Goal: Task Accomplishment & Management: Manage account settings

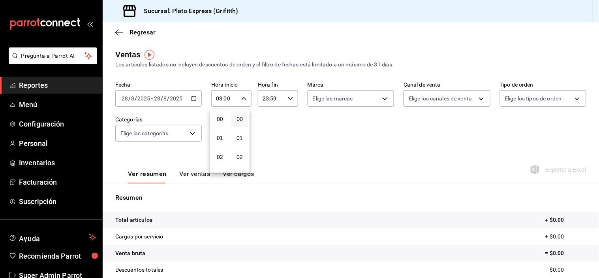
scroll to position [157, 0]
click at [217, 117] on span "08" at bounding box center [220, 114] width 7 height 6
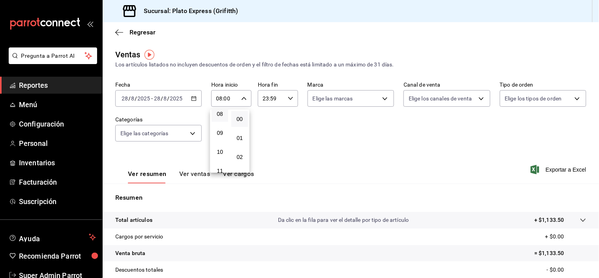
click at [217, 117] on span "08" at bounding box center [220, 114] width 7 height 6
click at [286, 147] on div at bounding box center [299, 139] width 599 height 278
click at [204, 174] on button "Ver ventas" at bounding box center [194, 176] width 31 height 13
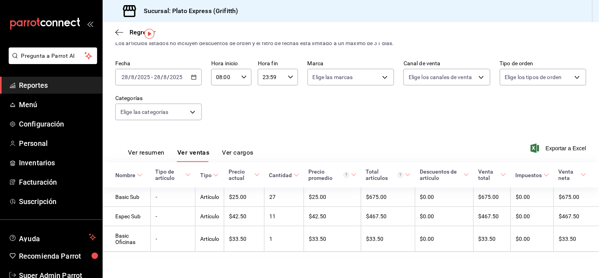
scroll to position [25, 0]
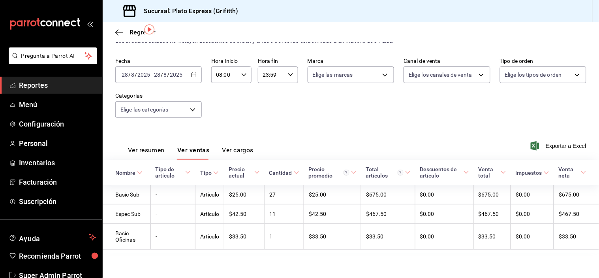
click at [245, 73] on icon "button" at bounding box center [244, 75] width 6 height 6
click at [222, 91] on span "08" at bounding box center [220, 88] width 7 height 6
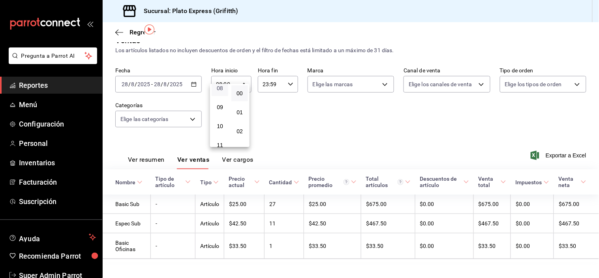
scroll to position [25, 0]
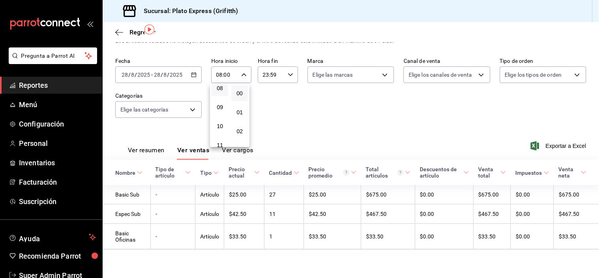
click at [364, 125] on div at bounding box center [299, 139] width 599 height 278
click at [152, 146] on button "Ver resumen" at bounding box center [146, 152] width 37 height 13
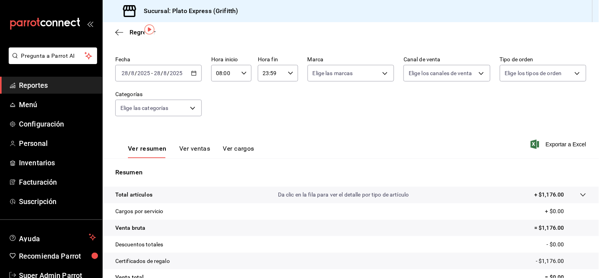
click at [240, 78] on div "08:00 Hora inicio" at bounding box center [231, 73] width 40 height 17
click at [224, 94] on button "08" at bounding box center [220, 88] width 17 height 16
click at [300, 107] on div at bounding box center [299, 139] width 599 height 278
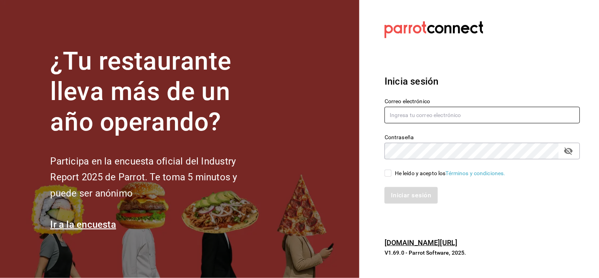
type input "grifitth@platoexpress.com"
click at [386, 172] on input "He leído y acepto los Términos y condiciones." at bounding box center [388, 173] width 7 height 7
checkbox input "true"
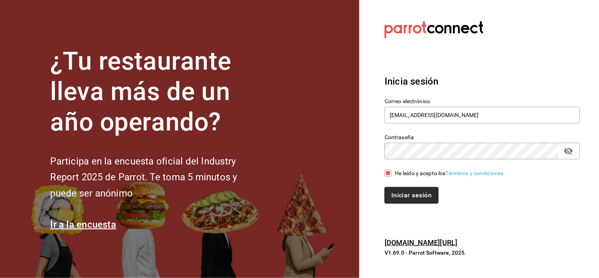
click at [396, 194] on button "Iniciar sesión" at bounding box center [412, 195] width 54 height 17
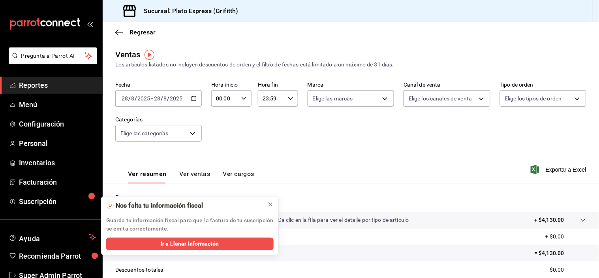
click at [247, 101] on div "00:00 Hora inicio" at bounding box center [231, 98] width 40 height 17
click at [226, 161] on button "02" at bounding box center [220, 157] width 17 height 16
click at [221, 121] on button "08" at bounding box center [220, 113] width 17 height 16
click at [290, 148] on div at bounding box center [299, 139] width 599 height 278
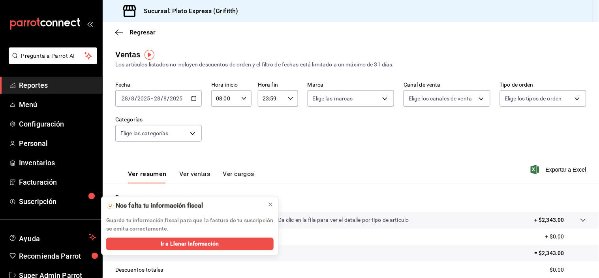
click at [244, 102] on div "08:00 Hora inicio" at bounding box center [231, 98] width 40 height 17
click at [219, 136] on span "09" at bounding box center [220, 133] width 7 height 6
type input "09:00"
click at [243, 155] on button "02" at bounding box center [240, 157] width 17 height 16
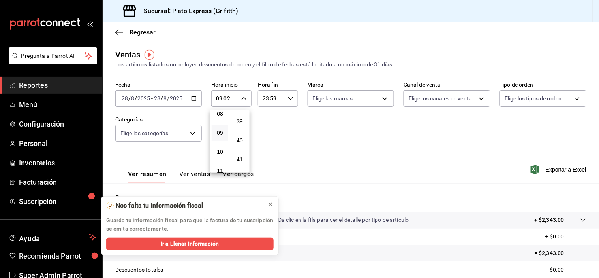
scroll to position [755, 0]
click at [243, 130] on button "40" at bounding box center [240, 123] width 17 height 16
type input "09:40"
click at [299, 162] on div at bounding box center [299, 139] width 599 height 278
click at [270, 206] on icon at bounding box center [271, 204] width 6 height 6
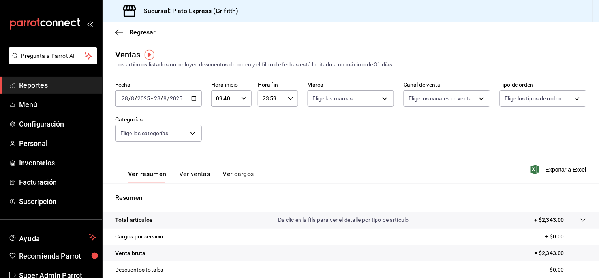
click at [191, 172] on button "Ver ventas" at bounding box center [194, 176] width 31 height 13
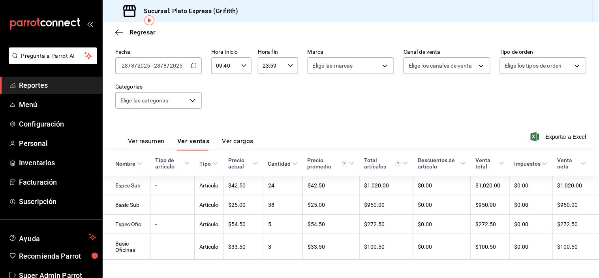
scroll to position [37, 0]
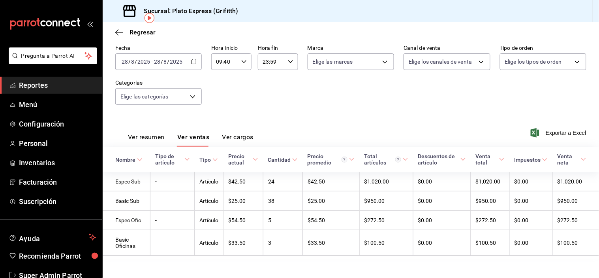
click at [157, 135] on button "Ver resumen" at bounding box center [146, 139] width 37 height 13
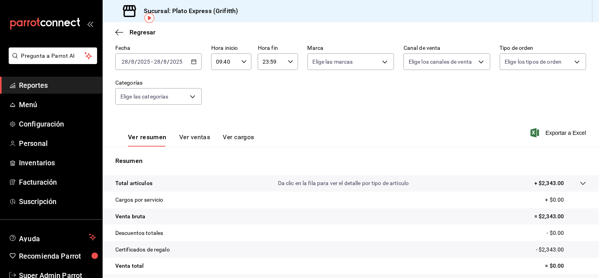
click at [190, 135] on button "Ver ventas" at bounding box center [194, 139] width 31 height 13
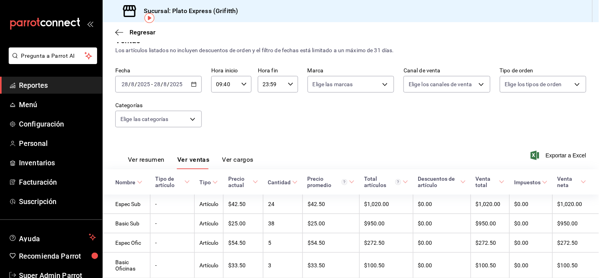
scroll to position [37, 0]
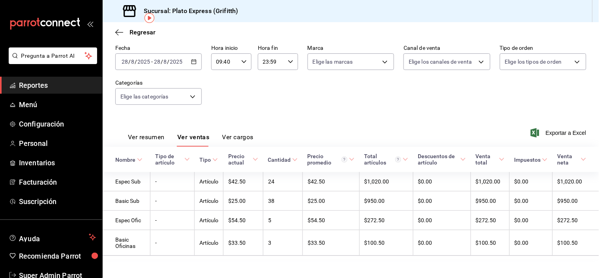
click at [237, 65] on div "09:40 Hora inicio" at bounding box center [231, 61] width 40 height 17
click at [222, 79] on span "09" at bounding box center [220, 76] width 7 height 6
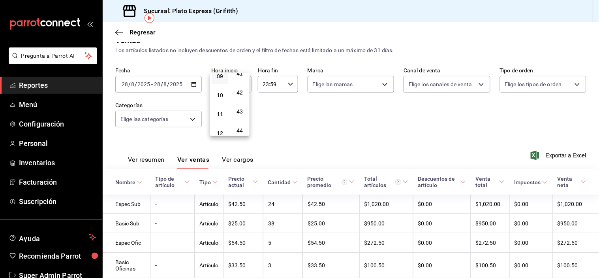
scroll to position [37, 0]
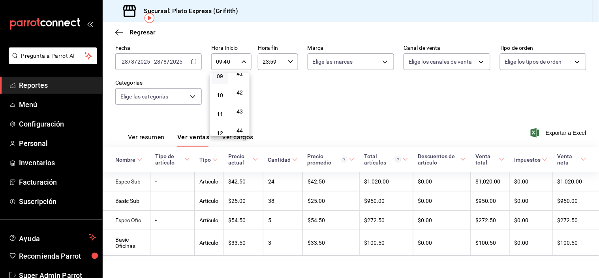
click at [224, 81] on button "09" at bounding box center [220, 76] width 17 height 16
click at [286, 111] on div at bounding box center [299, 139] width 599 height 278
click at [271, 108] on div "Fecha [DATE] [DATE] - [DATE] [DATE] Hora inicio 09:40 Hora inicio Hora fin 23:5…" at bounding box center [350, 80] width 471 height 70
click at [148, 135] on button "Ver resumen" at bounding box center [146, 139] width 37 height 13
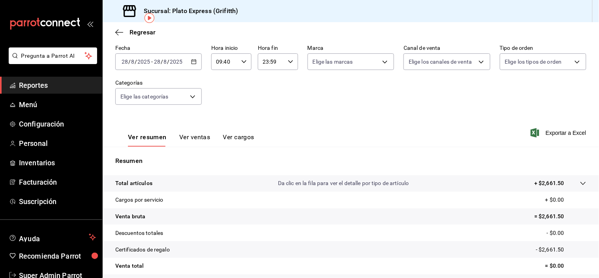
click at [235, 61] on input "09:40" at bounding box center [224, 62] width 27 height 16
click at [226, 81] on button "09" at bounding box center [220, 76] width 17 height 16
click at [226, 81] on button "08" at bounding box center [220, 75] width 17 height 16
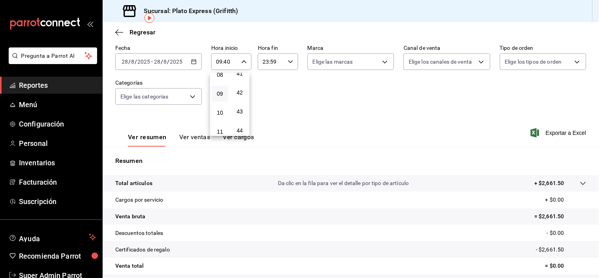
type input "08:40"
click at [226, 81] on button "09" at bounding box center [220, 76] width 17 height 16
type input "09:40"
click at [297, 104] on div at bounding box center [299, 139] width 599 height 278
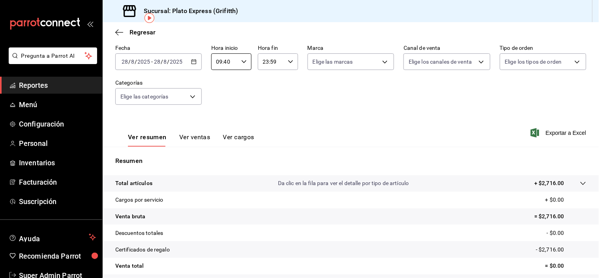
click at [196, 136] on button "Ver ventas" at bounding box center [194, 139] width 31 height 13
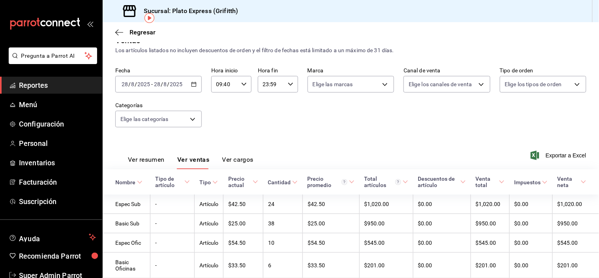
scroll to position [37, 0]
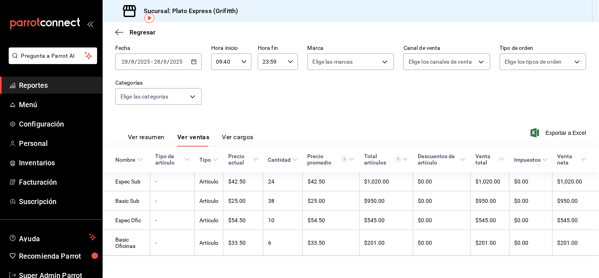
drag, startPoint x: 163, startPoint y: 137, endPoint x: 148, endPoint y: 129, distance: 16.4
click at [148, 129] on div "Ver resumen Ver ventas Ver cargos" at bounding box center [184, 135] width 138 height 23
click at [148, 136] on button "Ver resumen" at bounding box center [146, 139] width 37 height 13
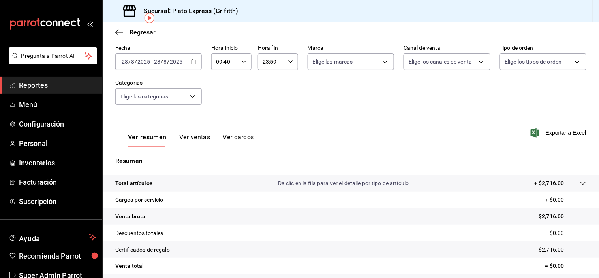
click at [239, 67] on div "09:40 Hora inicio" at bounding box center [231, 61] width 40 height 17
click at [220, 79] on span "09" at bounding box center [220, 76] width 7 height 6
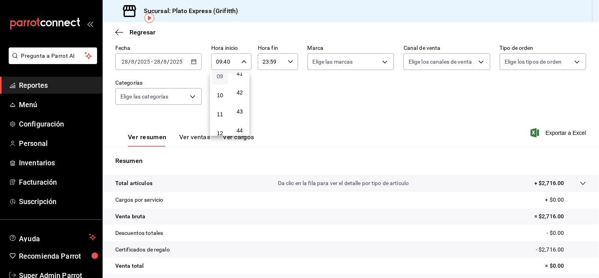
click at [220, 79] on span "09" at bounding box center [220, 76] width 7 height 6
click at [340, 107] on div at bounding box center [299, 139] width 599 height 278
click at [41, 128] on span "Configuración" at bounding box center [57, 124] width 77 height 11
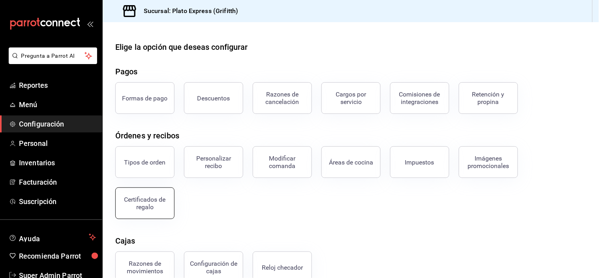
click at [149, 200] on div "Certificados de regalo" at bounding box center [145, 203] width 49 height 15
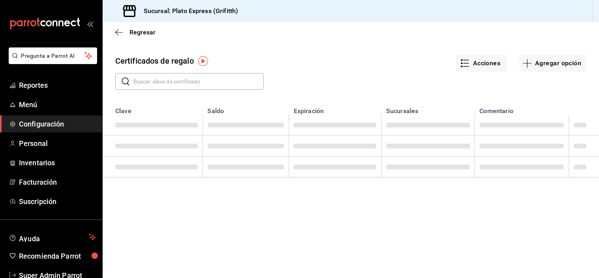
click at [171, 77] on input "text" at bounding box center [199, 81] width 130 height 16
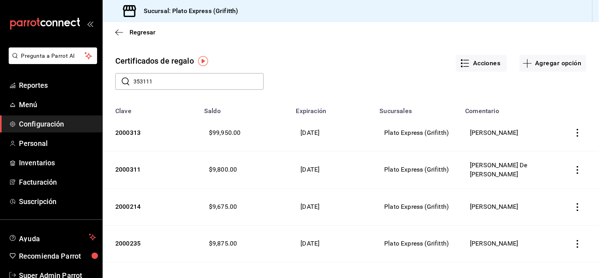
type input "353111"
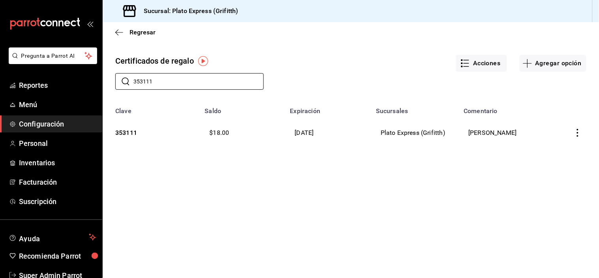
click at [582, 131] on icon "button" at bounding box center [578, 133] width 8 height 8
click at [535, 119] on li "Editar" at bounding box center [550, 113] width 71 height 19
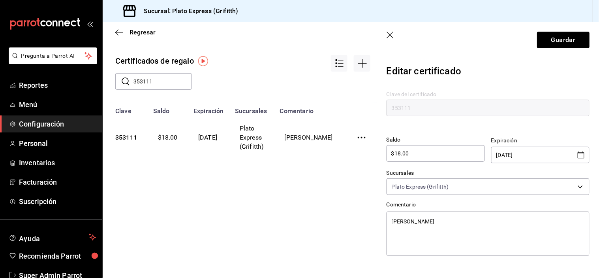
click at [467, 159] on div "$18.00 ​" at bounding box center [436, 153] width 98 height 17
type textarea "x"
type input "$18.0"
type textarea "x"
type input "$1"
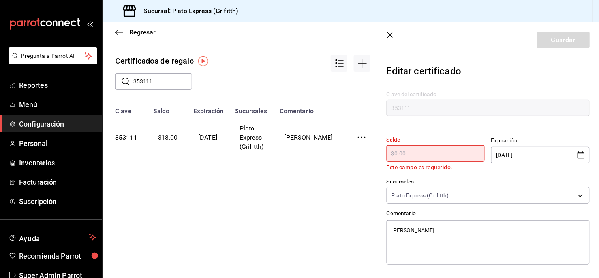
type textarea "x"
type input "$1"
type textarea "x"
type input "$10"
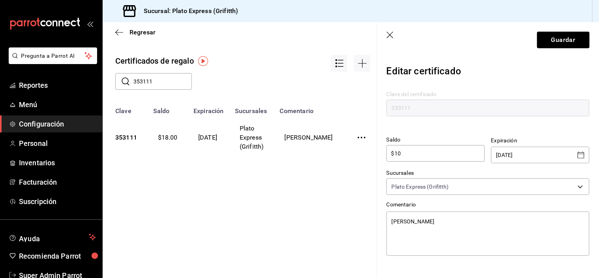
type textarea "x"
type input "$100"
type textarea "x"
type input "$1,000"
type textarea "x"
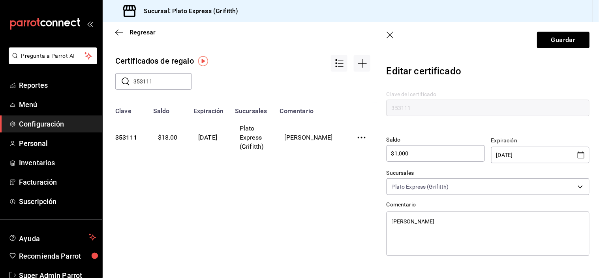
type input "$10,000"
type textarea "x"
type input "$100,000"
type textarea "x"
type input "$100,000"
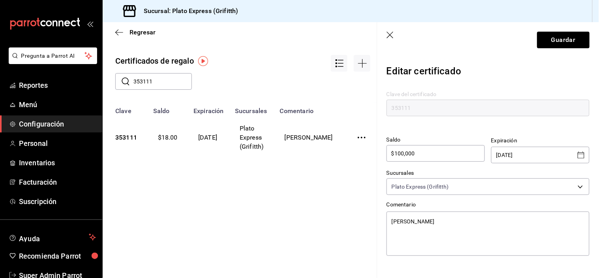
type textarea "x"
type input "$10,000"
type textarea "x"
type input "$100,000"
type textarea "x"
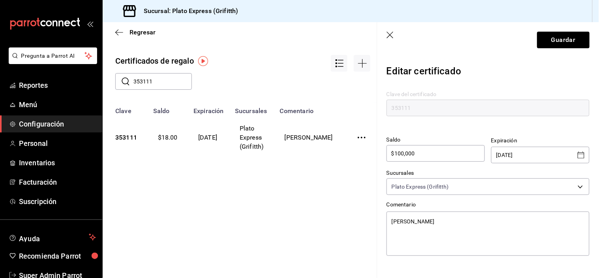
type input "$1,000,000"
type textarea "x"
type input "$1,000,000"
click at [569, 156] on div "[DATE] ​" at bounding box center [541, 155] width 98 height 17
click at [577, 155] on icon "Open calendar" at bounding box center [581, 154] width 9 height 9
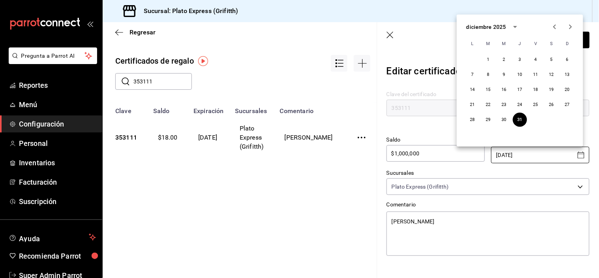
click at [572, 29] on icon "Next month" at bounding box center [570, 26] width 9 height 9
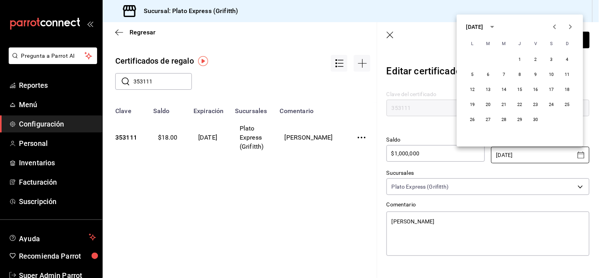
click at [572, 29] on icon "Next month" at bounding box center [570, 26] width 9 height 9
click at [497, 28] on icon "calendar view is open, switch to year view" at bounding box center [492, 26] width 9 height 9
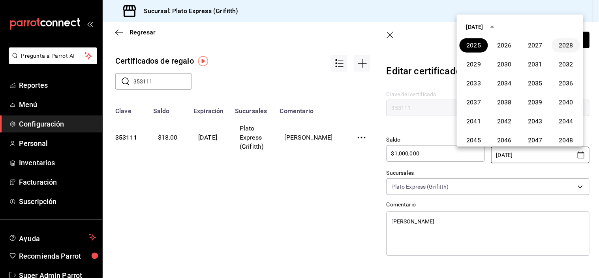
type textarea "x"
click at [558, 45] on button "2028" at bounding box center [566, 45] width 28 height 14
type input "[DATE]"
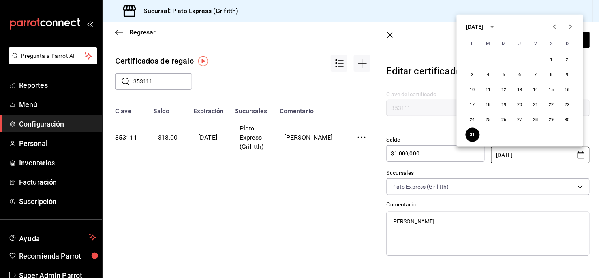
type textarea "x"
click at [466, 128] on button "31" at bounding box center [473, 135] width 14 height 14
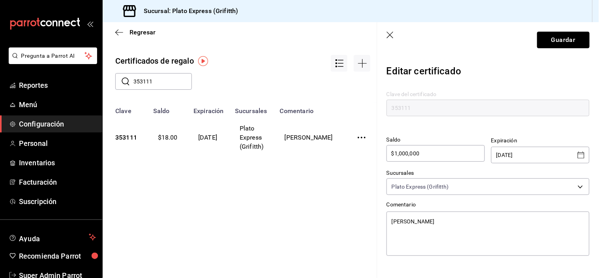
click at [543, 42] on button "Guardar" at bounding box center [563, 40] width 53 height 17
type textarea "x"
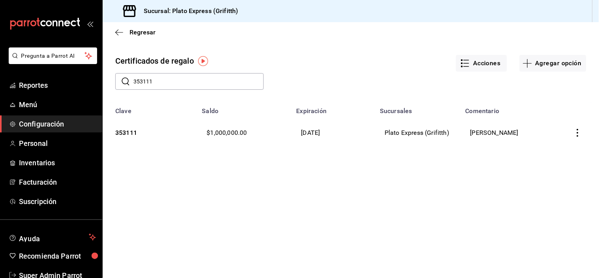
click at [420, 217] on div "Regresar Certificados de regalo Acciones Agregar opción ​ 353111 ​ Clave Saldo …" at bounding box center [351, 150] width 497 height 256
click at [63, 82] on span "Reportes" at bounding box center [57, 85] width 77 height 11
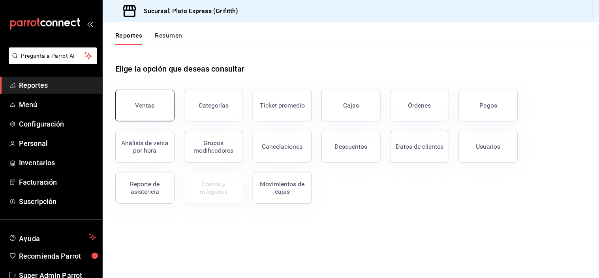
click at [163, 91] on button "Ventas" at bounding box center [144, 106] width 59 height 32
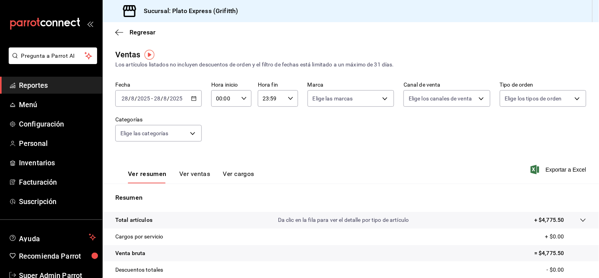
click at [243, 95] on div "00:00 Hora inicio" at bounding box center [231, 98] width 40 height 17
click at [220, 141] on span "01" at bounding box center [220, 138] width 7 height 6
click at [220, 135] on span "09" at bounding box center [220, 131] width 7 height 6
type input "09:00"
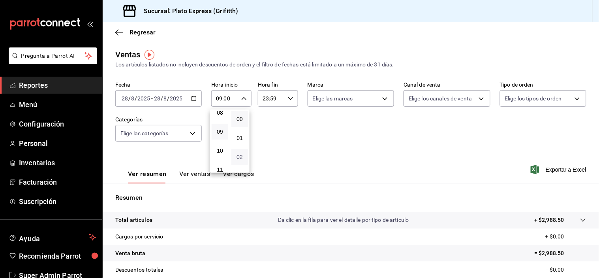
click at [241, 155] on span "02" at bounding box center [239, 157] width 7 height 6
click at [239, 123] on span "38" at bounding box center [239, 120] width 7 height 6
type input "09:38"
click at [233, 128] on button "38" at bounding box center [240, 120] width 17 height 16
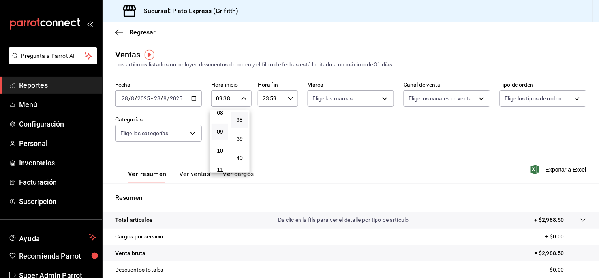
click at [339, 140] on div at bounding box center [299, 139] width 599 height 278
click at [249, 100] on div "09:38 Hora inicio" at bounding box center [231, 98] width 40 height 17
click at [243, 100] on button "38" at bounding box center [240, 93] width 17 height 16
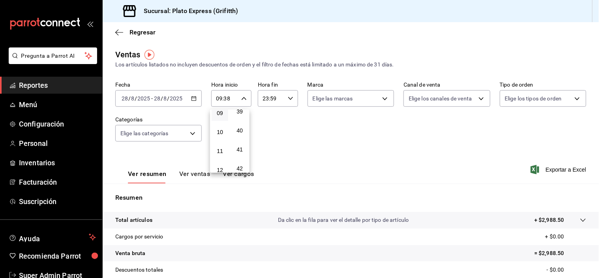
click at [243, 100] on button "38" at bounding box center [240, 93] width 17 height 16
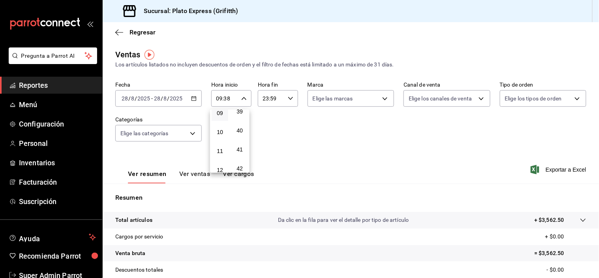
click at [243, 100] on button "38" at bounding box center [240, 93] width 17 height 16
click at [342, 139] on div at bounding box center [299, 139] width 599 height 278
click at [202, 171] on button "Ver ventas" at bounding box center [194, 176] width 31 height 13
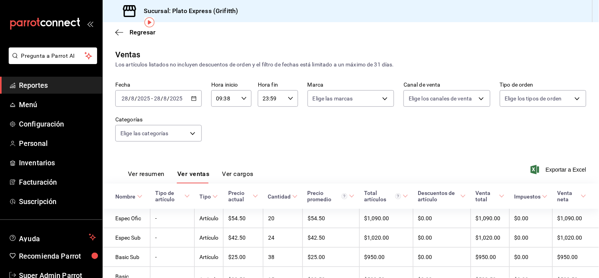
scroll to position [45, 0]
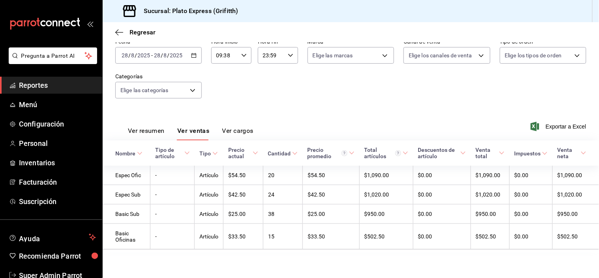
drag, startPoint x: 148, startPoint y: 127, endPoint x: 132, endPoint y: 127, distance: 16.6
drag, startPoint x: 132, startPoint y: 127, endPoint x: 125, endPoint y: 124, distance: 6.9
drag, startPoint x: 125, startPoint y: 124, endPoint x: 111, endPoint y: 121, distance: 15.1
drag, startPoint x: 111, startPoint y: 121, endPoint x: 341, endPoint y: 105, distance: 231.3
click at [341, 105] on div "Fecha [DATE] [DATE] - [DATE] [DATE] Hora inicio 09:38 Hora inicio Hora fin 23:5…" at bounding box center [350, 73] width 471 height 70
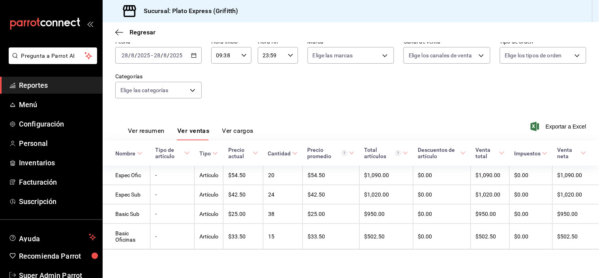
click at [160, 127] on button "Ver resumen" at bounding box center [146, 133] width 37 height 13
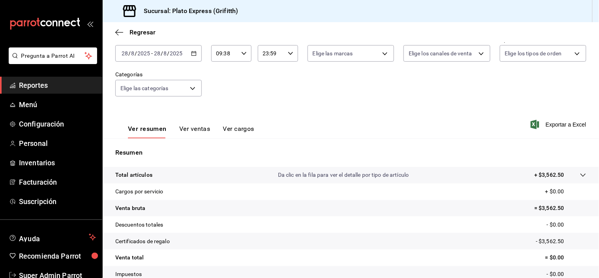
click at [238, 60] on div "09:38 Hora inicio" at bounding box center [231, 53] width 40 height 17
click at [236, 55] on button "38" at bounding box center [240, 47] width 17 height 16
click at [298, 77] on div at bounding box center [299, 139] width 599 height 278
click at [235, 54] on input "09:38" at bounding box center [224, 53] width 27 height 16
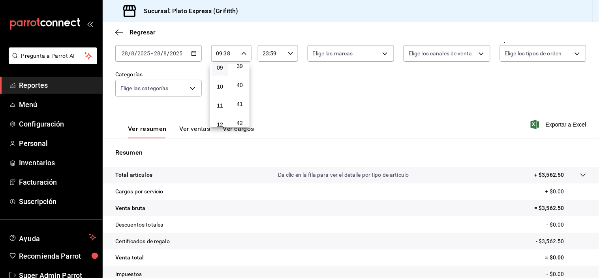
click at [239, 55] on button "38" at bounding box center [240, 47] width 17 height 16
click at [302, 109] on div at bounding box center [299, 139] width 599 height 278
click at [241, 58] on div "09:38 Hora inicio" at bounding box center [231, 53] width 40 height 17
click at [239, 50] on span "38" at bounding box center [239, 47] width 7 height 6
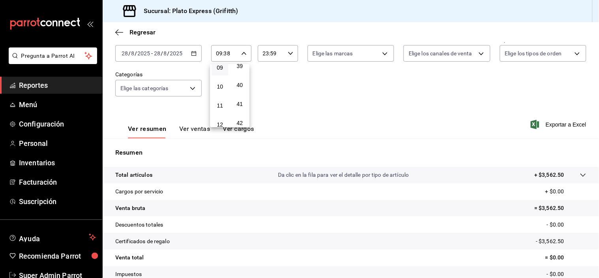
click at [239, 50] on span "38" at bounding box center [239, 47] width 7 height 6
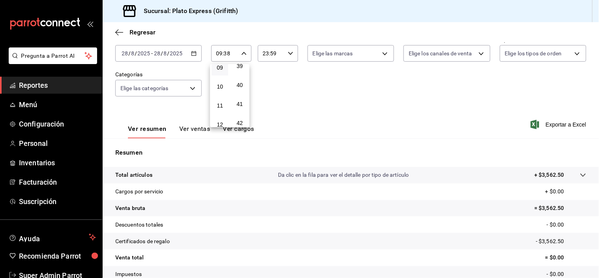
click at [239, 50] on span "38" at bounding box center [239, 47] width 7 height 6
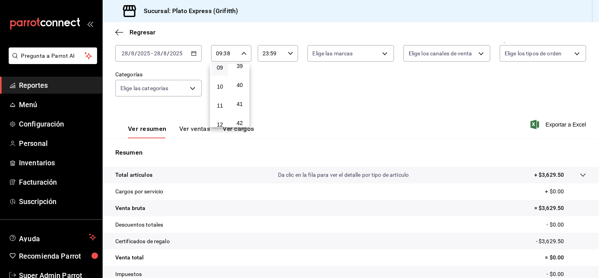
click at [313, 89] on div at bounding box center [299, 139] width 599 height 278
click at [245, 61] on div "09:38 Hora inicio" at bounding box center [231, 53] width 40 height 17
click at [237, 50] on span "38" at bounding box center [239, 47] width 7 height 6
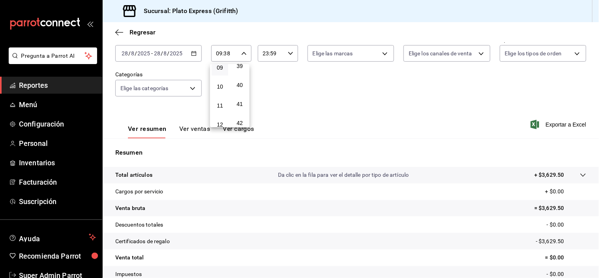
click at [237, 50] on span "38" at bounding box center [239, 47] width 7 height 6
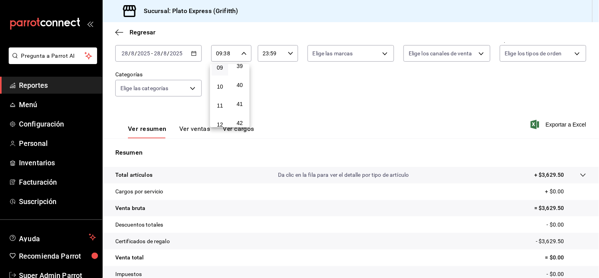
click at [237, 50] on span "38" at bounding box center [239, 47] width 7 height 6
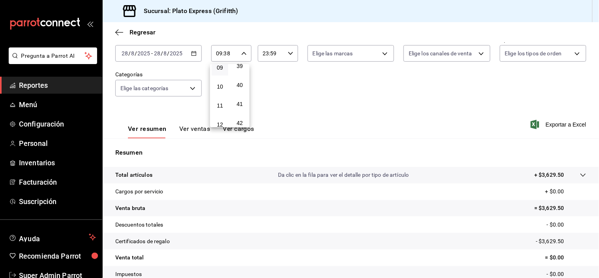
click at [237, 50] on span "38" at bounding box center [239, 47] width 7 height 6
click at [373, 81] on div at bounding box center [299, 139] width 599 height 278
click at [246, 53] on div "09:38 Hora inicio" at bounding box center [231, 53] width 40 height 17
click at [240, 50] on span "38" at bounding box center [239, 47] width 7 height 6
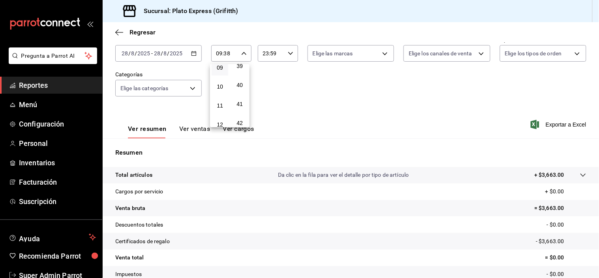
click at [240, 55] on button "38" at bounding box center [240, 47] width 17 height 16
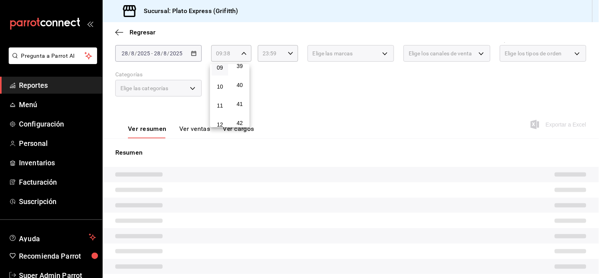
click at [240, 55] on button "38" at bounding box center [240, 47] width 17 height 16
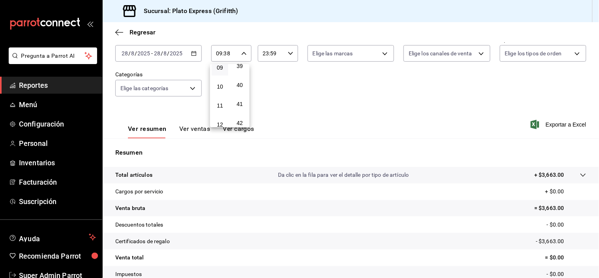
click at [240, 55] on button "38" at bounding box center [240, 47] width 17 height 16
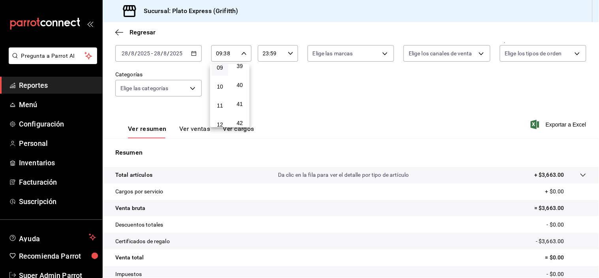
click at [240, 55] on button "38" at bounding box center [240, 47] width 17 height 16
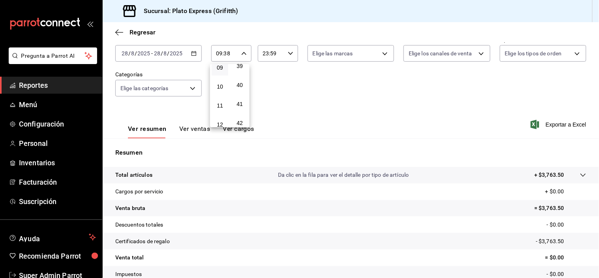
click at [302, 96] on div at bounding box center [299, 139] width 599 height 278
click at [244, 51] on icon "button" at bounding box center [244, 54] width 6 height 6
click at [236, 55] on button "38" at bounding box center [240, 47] width 17 height 16
click at [236, 50] on span "38" at bounding box center [239, 47] width 7 height 6
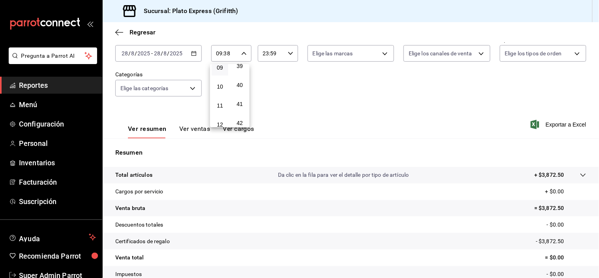
click at [236, 50] on span "38" at bounding box center [239, 47] width 7 height 6
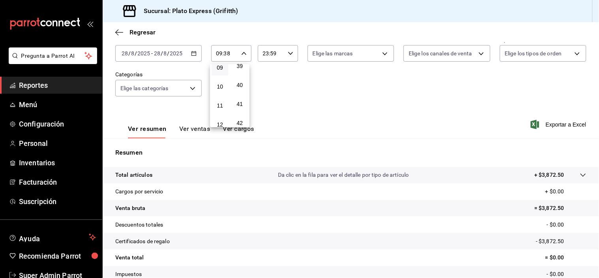
click at [236, 50] on span "38" at bounding box center [239, 47] width 7 height 6
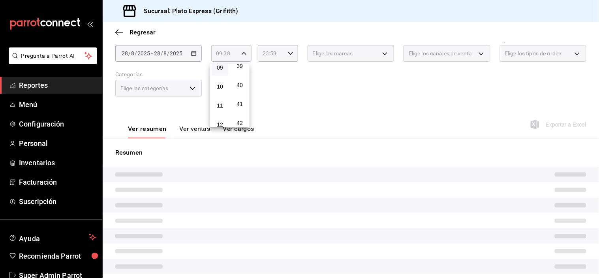
click at [236, 50] on span "38" at bounding box center [239, 47] width 7 height 6
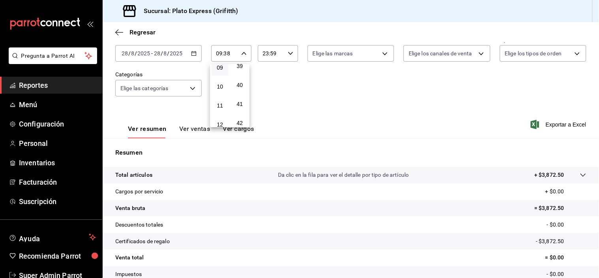
click at [236, 50] on span "38" at bounding box center [239, 47] width 7 height 6
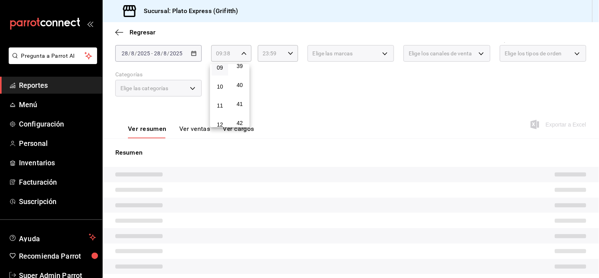
click at [236, 50] on span "38" at bounding box center [239, 47] width 7 height 6
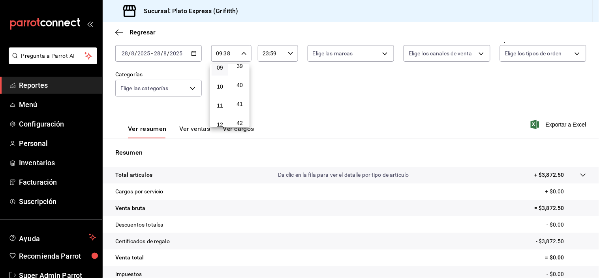
click at [236, 50] on span "38" at bounding box center [239, 47] width 7 height 6
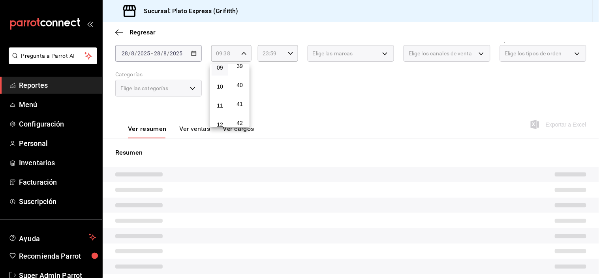
click at [236, 50] on span "38" at bounding box center [239, 47] width 7 height 6
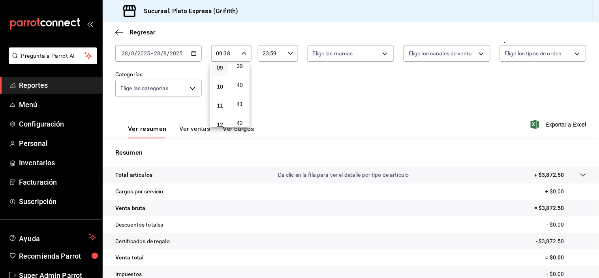
click at [236, 50] on span "38" at bounding box center [239, 47] width 7 height 6
click at [240, 50] on span "38" at bounding box center [239, 47] width 7 height 6
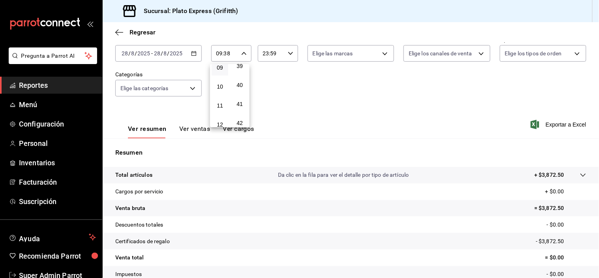
click at [240, 50] on span "38" at bounding box center [239, 47] width 7 height 6
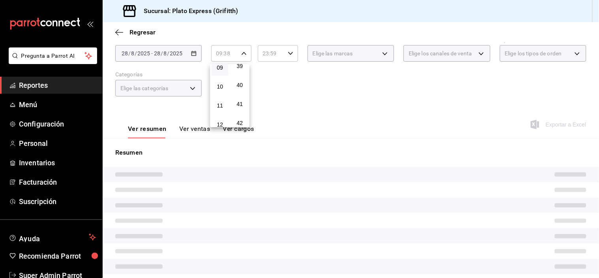
click at [240, 50] on span "38" at bounding box center [239, 47] width 7 height 6
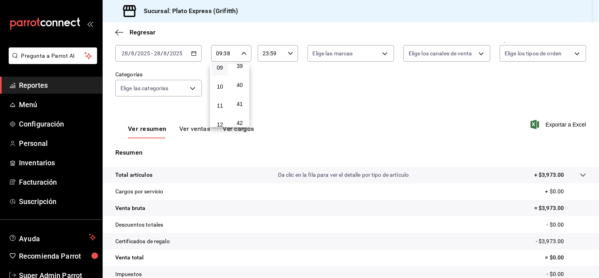
click at [406, 92] on div at bounding box center [299, 139] width 599 height 278
click at [242, 57] on div "09:38 Hora inicio" at bounding box center [231, 53] width 40 height 17
click at [241, 55] on button "38" at bounding box center [240, 47] width 17 height 16
click at [293, 83] on div at bounding box center [299, 139] width 599 height 278
